Goal: Navigation & Orientation: Find specific page/section

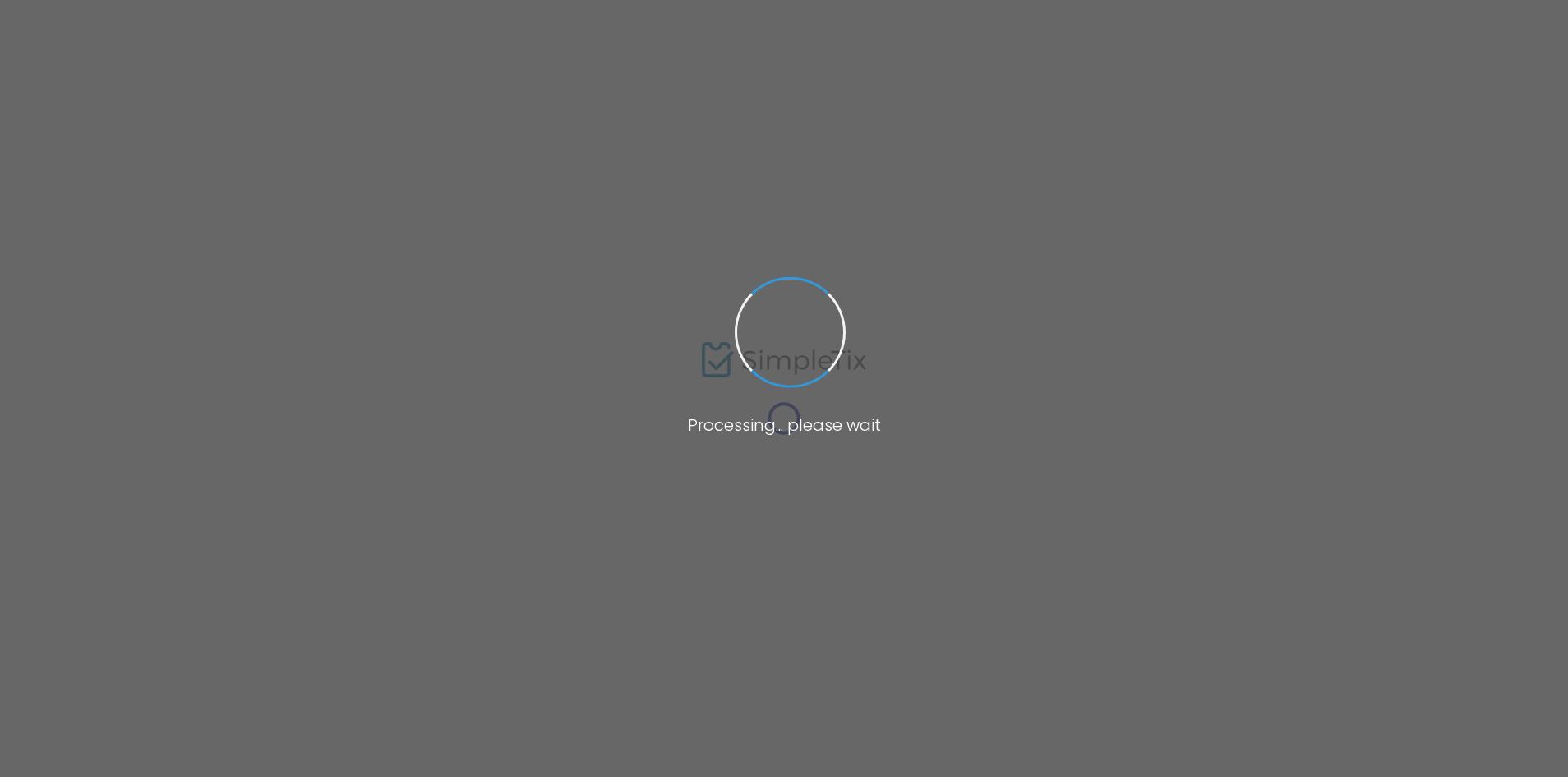
type input "Inspiration Studios"
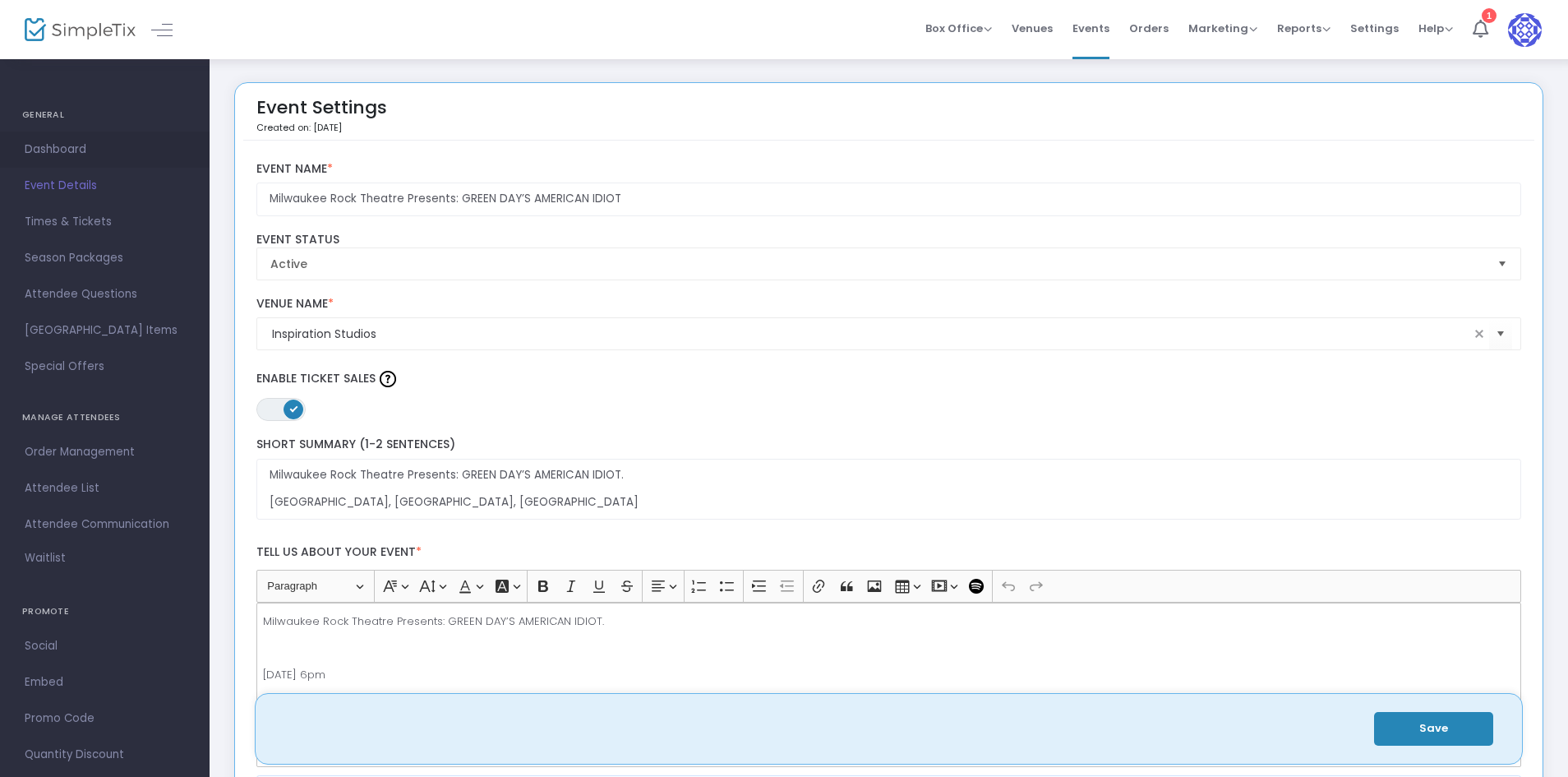
click at [63, 156] on span "Dashboard" at bounding box center [104, 150] width 161 height 21
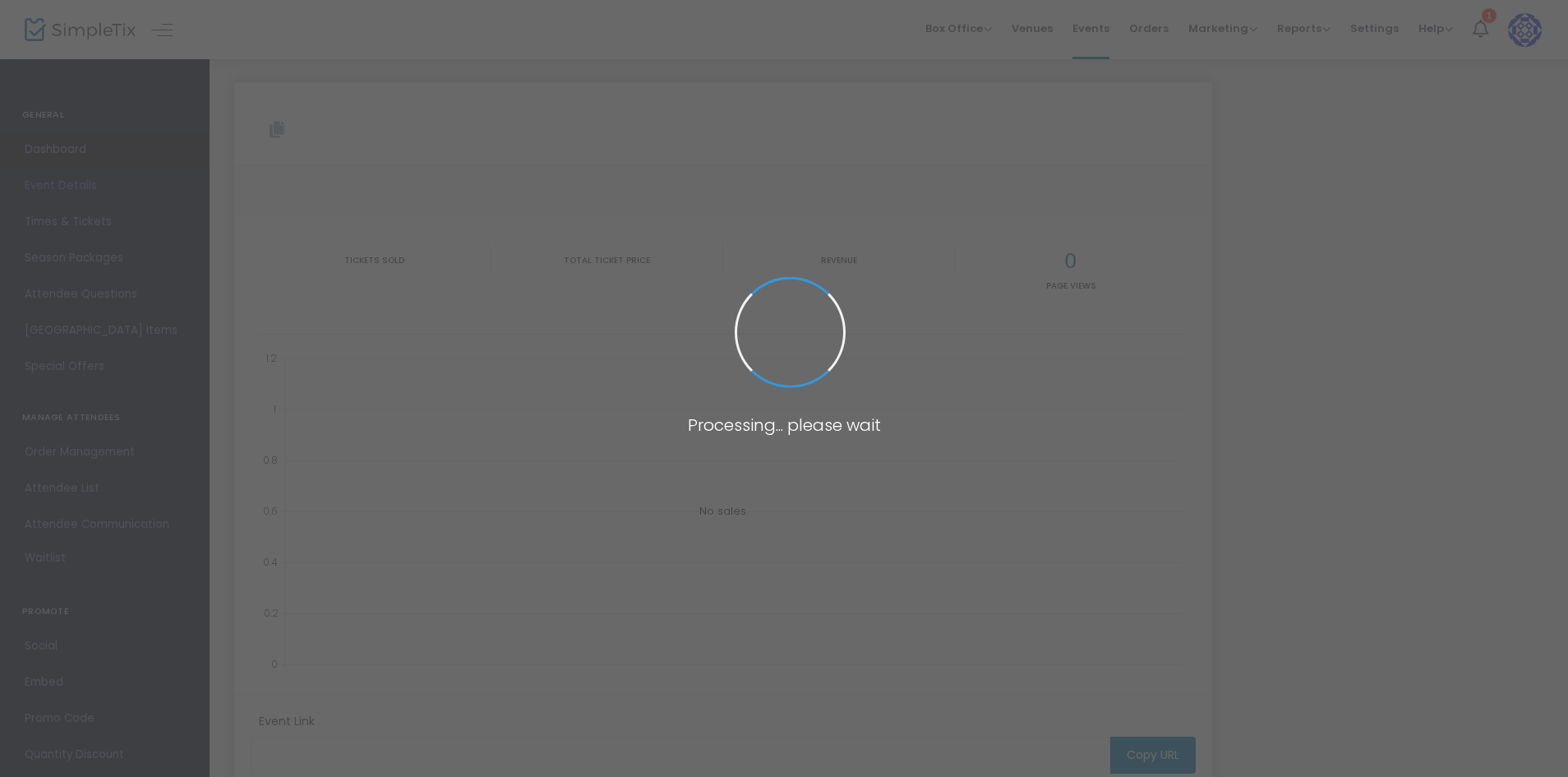
type input "[URL][DOMAIN_NAME]"
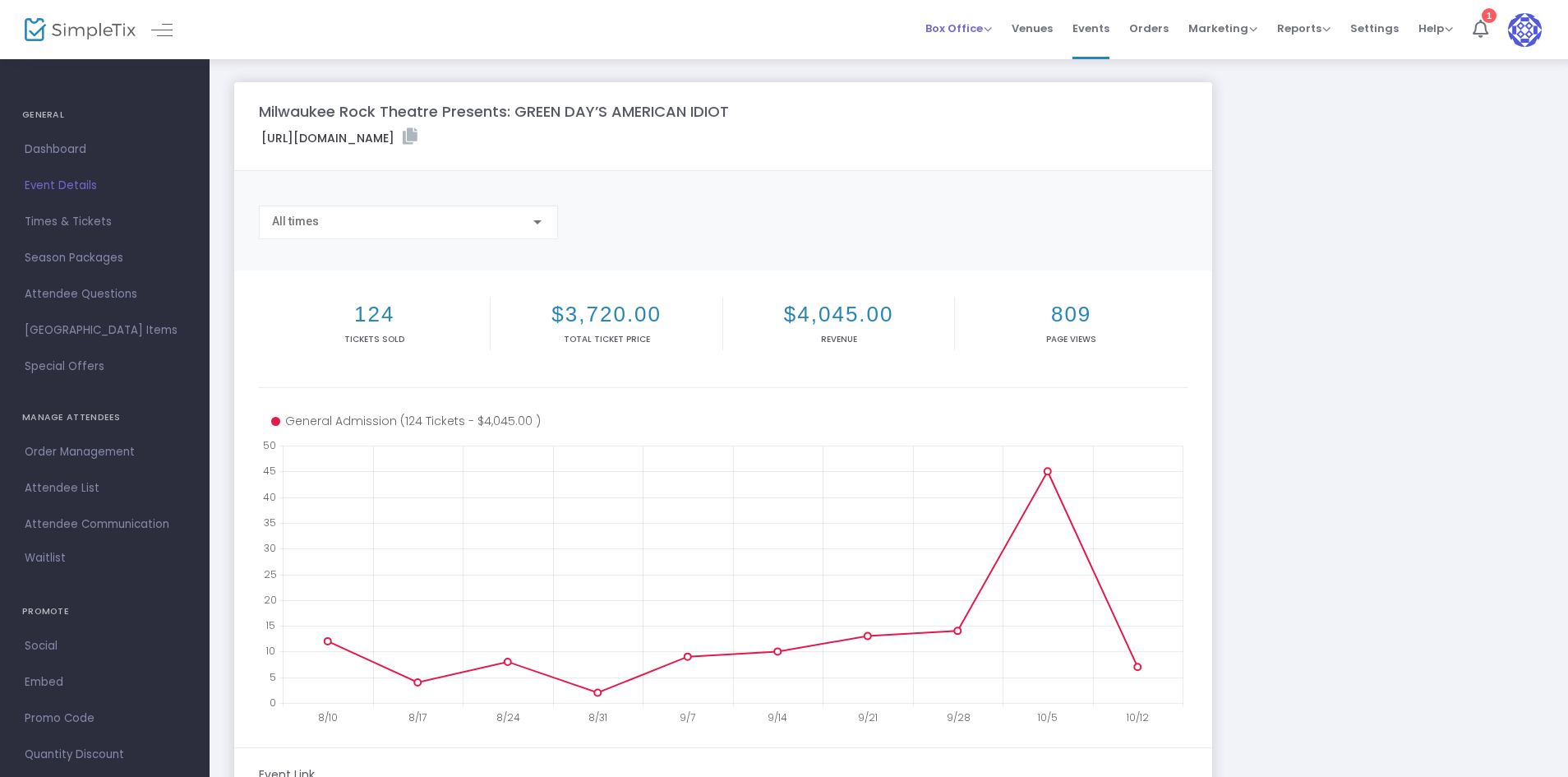
click at [955, 20] on span "Box Office" at bounding box center [959, 28] width 67 height 15
click at [973, 27] on span "Box Office" at bounding box center [959, 28] width 67 height 15
click at [50, 142] on span "Dashboard" at bounding box center [104, 150] width 161 height 21
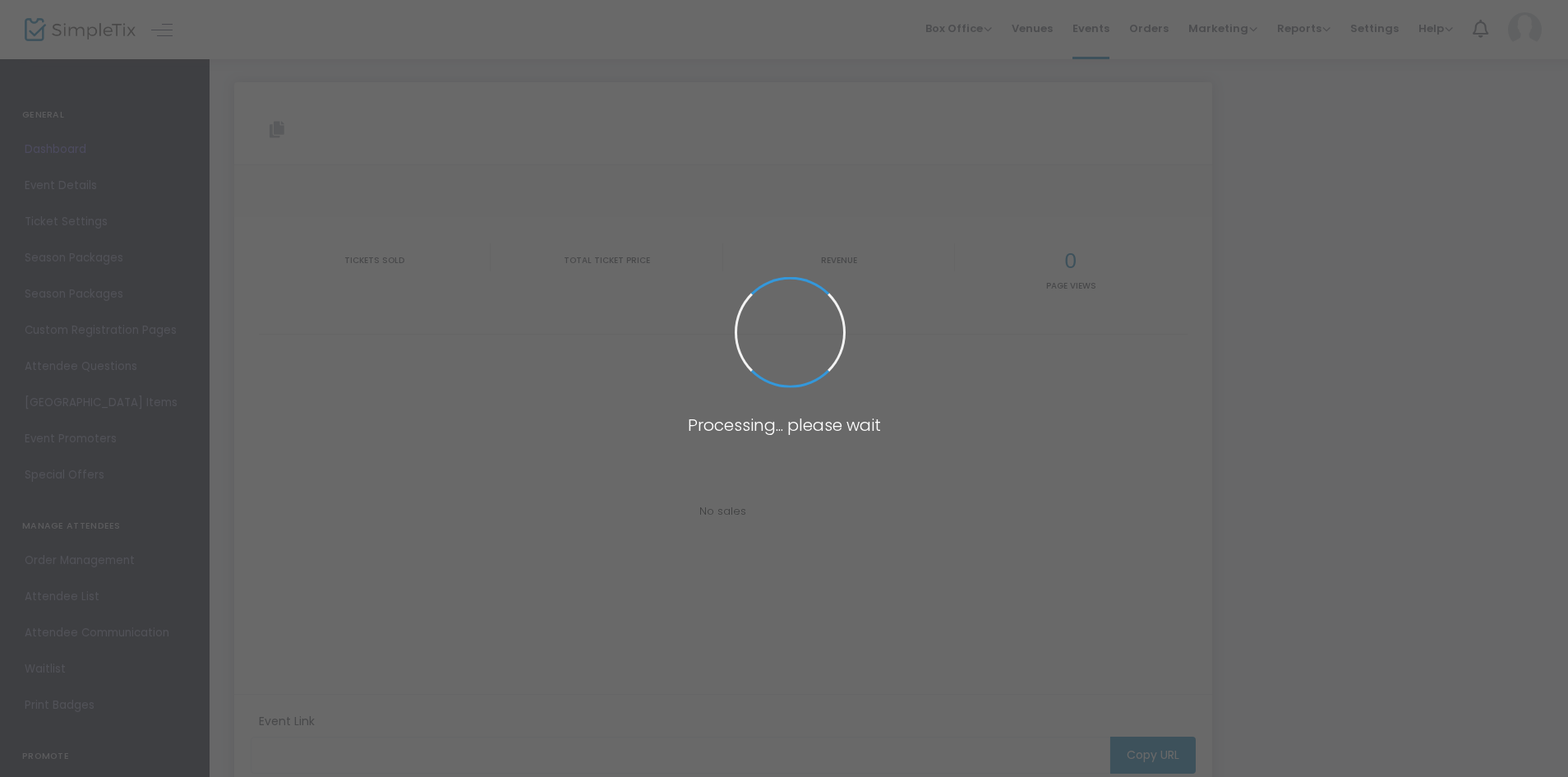
type input "[URL][DOMAIN_NAME]"
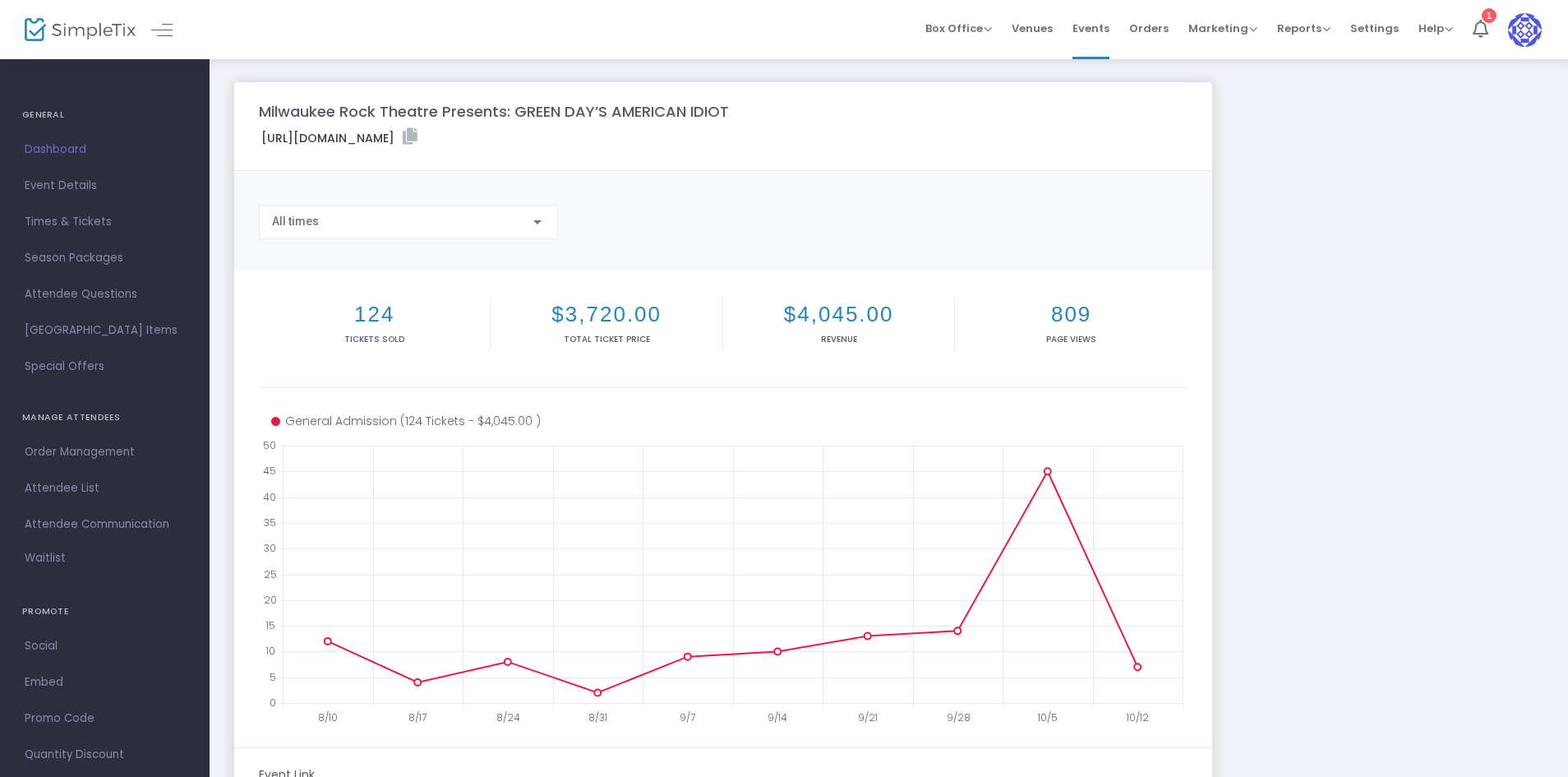
click at [465, 232] on div "All times" at bounding box center [408, 218] width 273 height 30
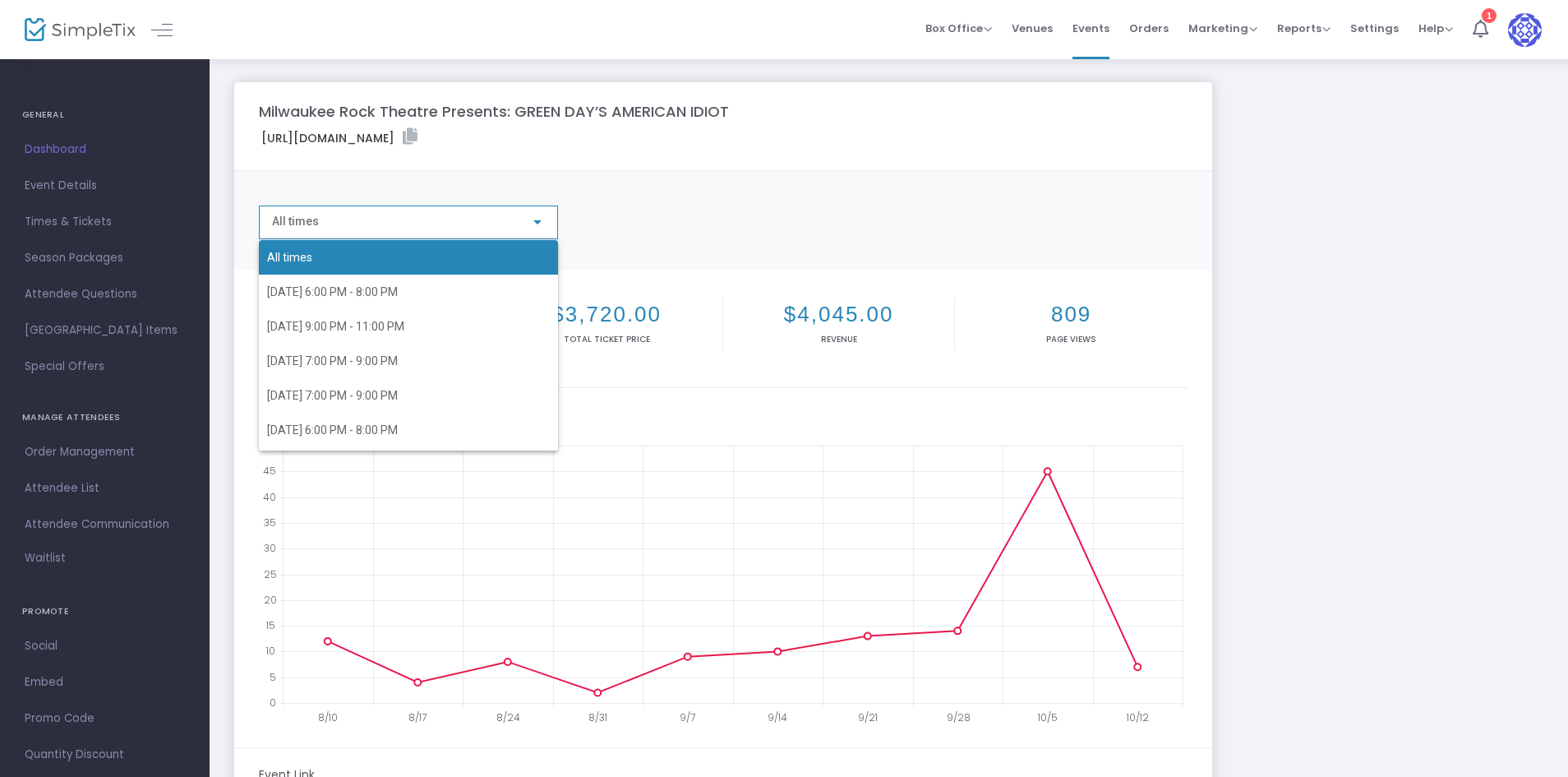
click at [465, 232] on div "All times [DATE] 6:00 PM - 8:00 PM [DATE] 9:00 PM - 11:00 PM [DATE] 7:00 PM - 9…" at bounding box center [396, 333] width 273 height 235
click at [1245, 459] on div at bounding box center [784, 388] width 1568 height 777
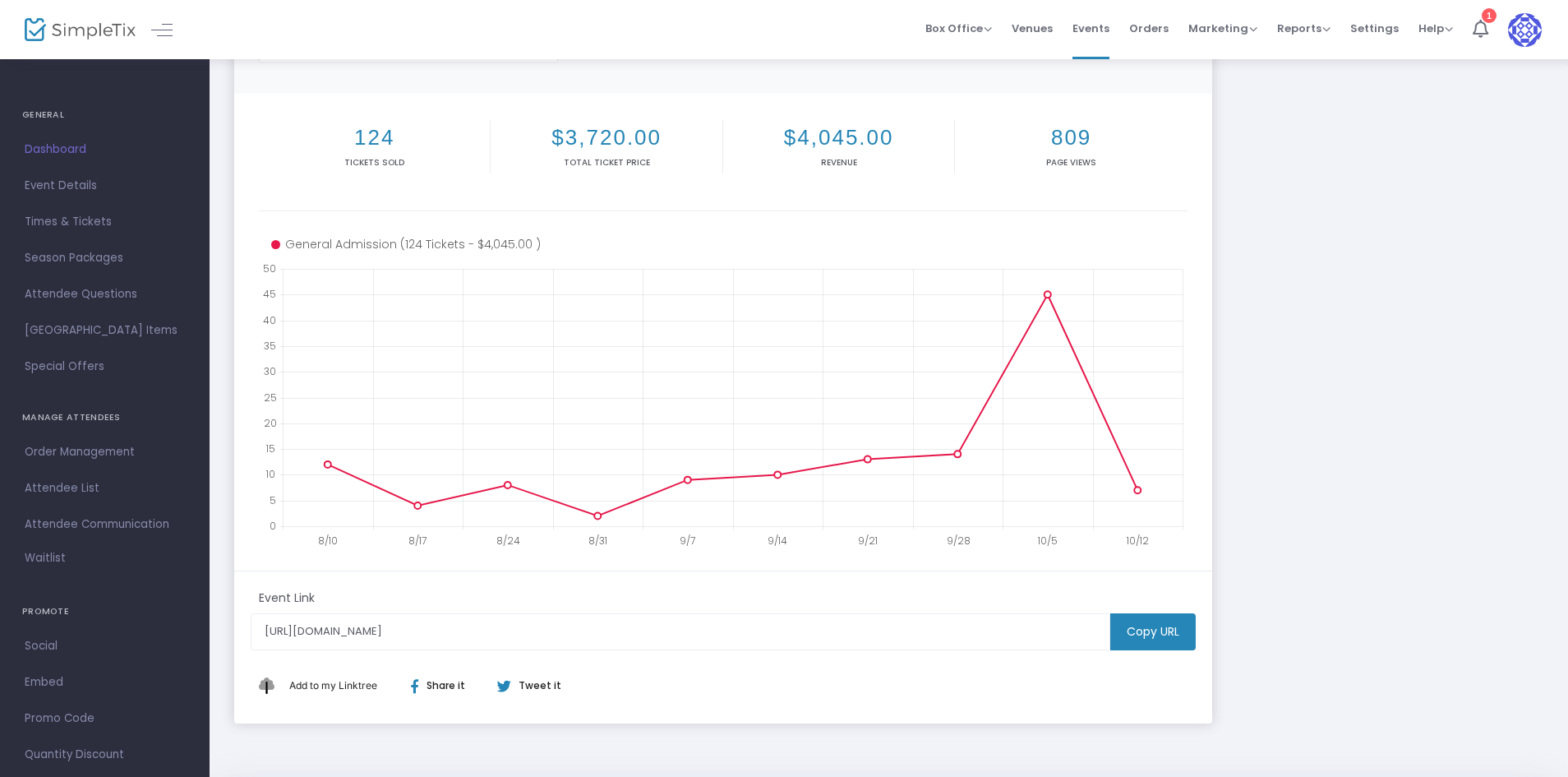
scroll to position [263, 0]
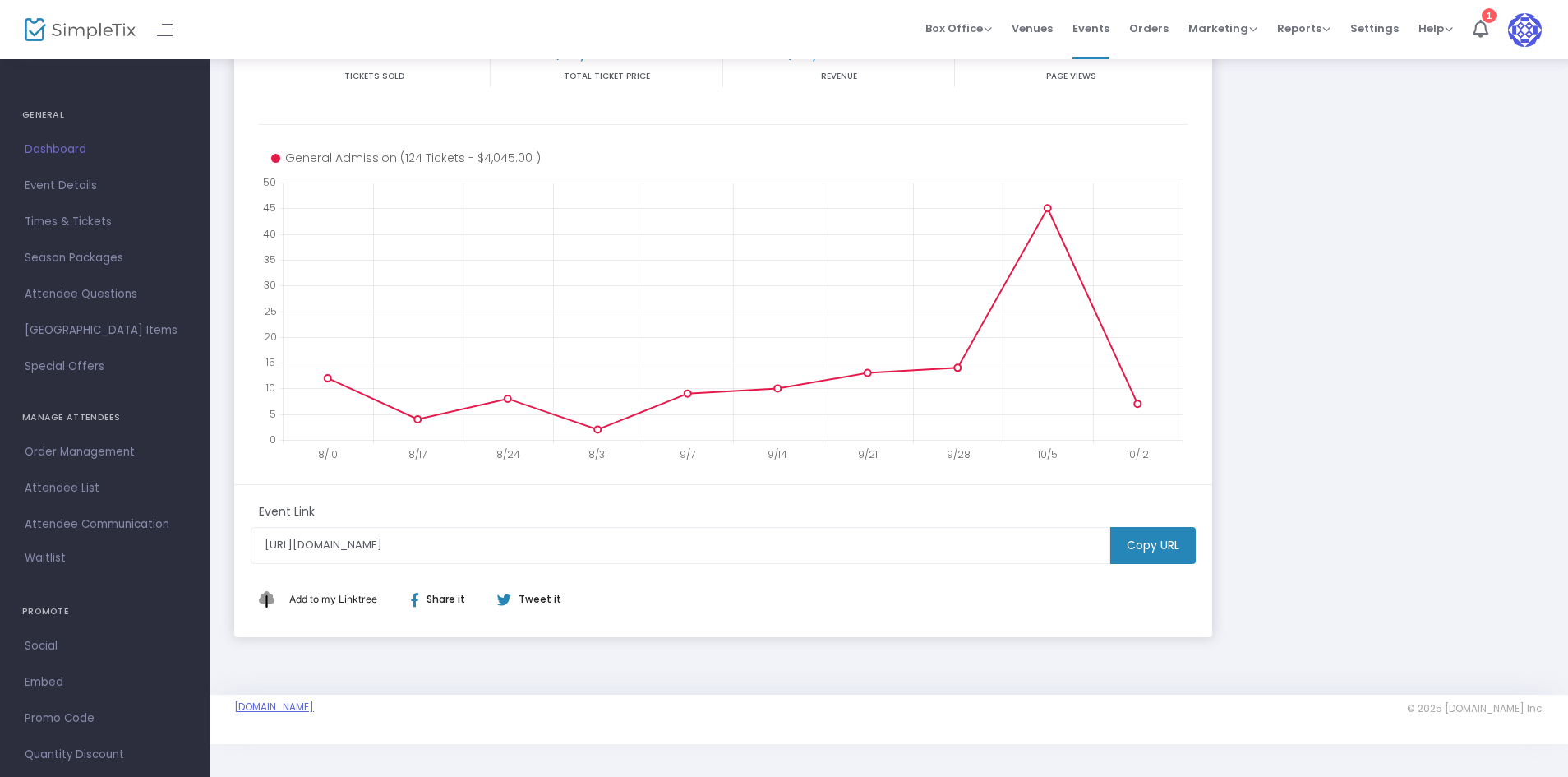
click at [314, 705] on link "[DOMAIN_NAME]" at bounding box center [274, 707] width 79 height 14
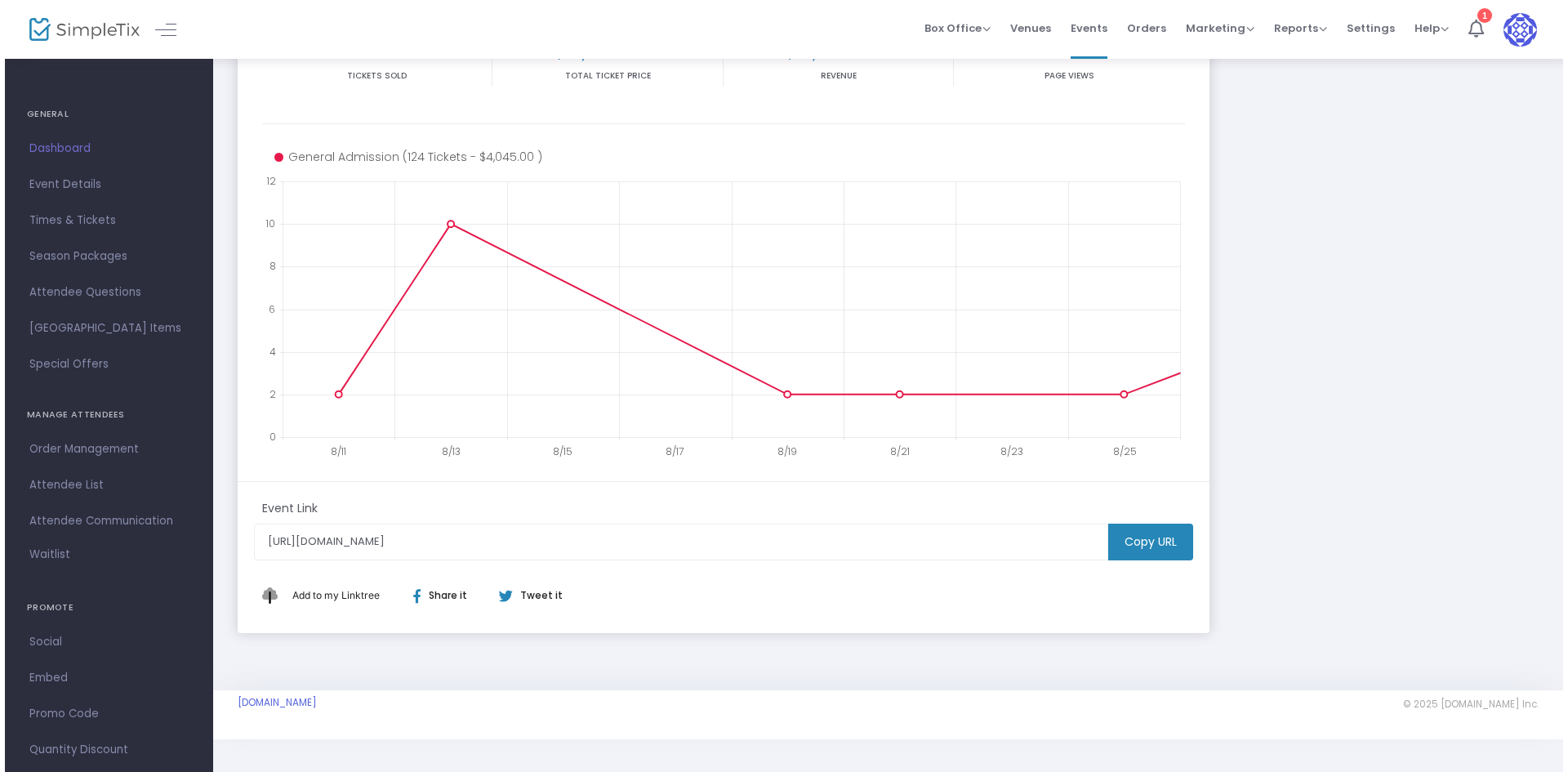
scroll to position [0, 0]
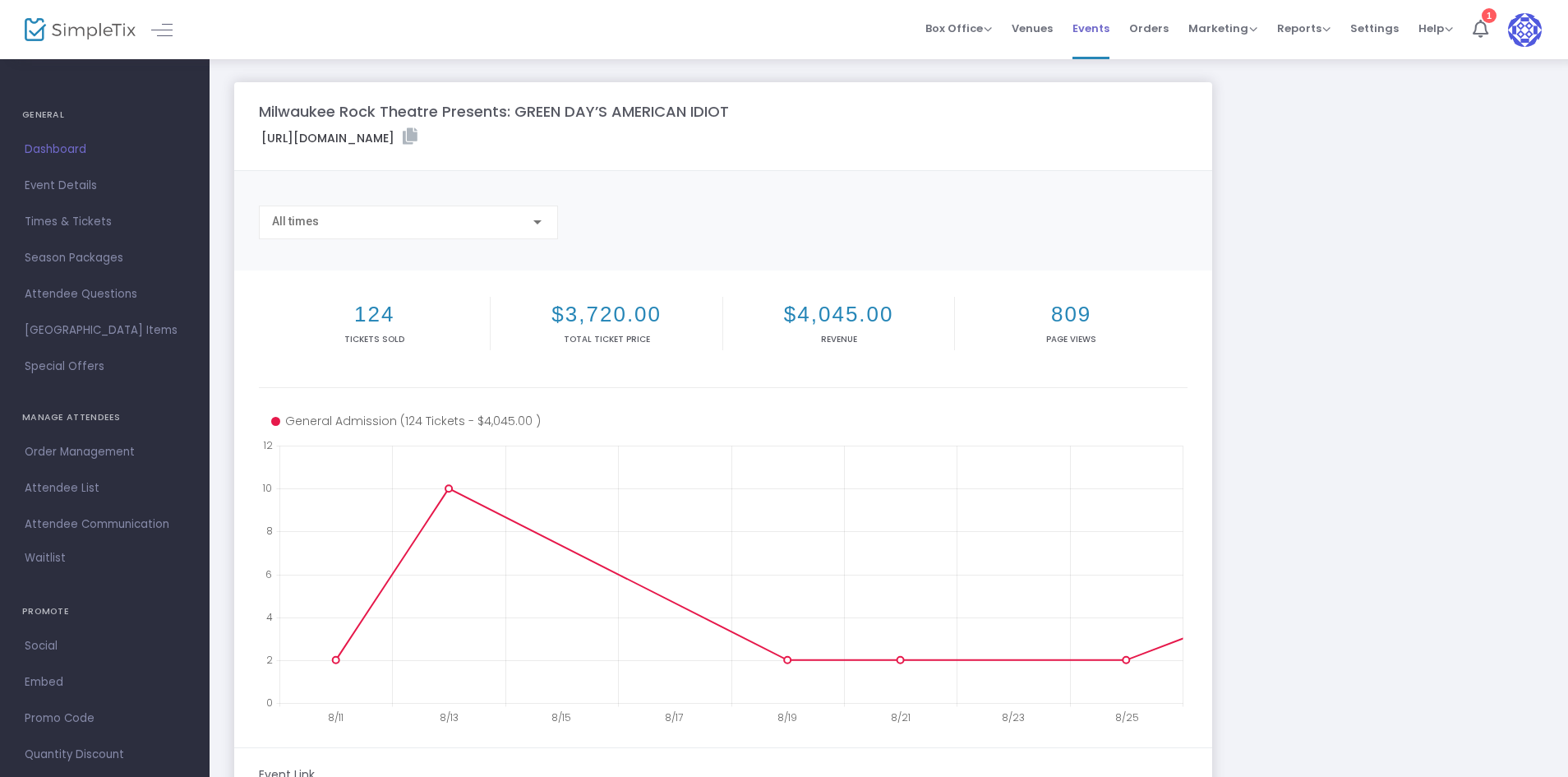
click at [1093, 25] on span "Events" at bounding box center [1091, 28] width 37 height 42
